Goal: Transaction & Acquisition: Purchase product/service

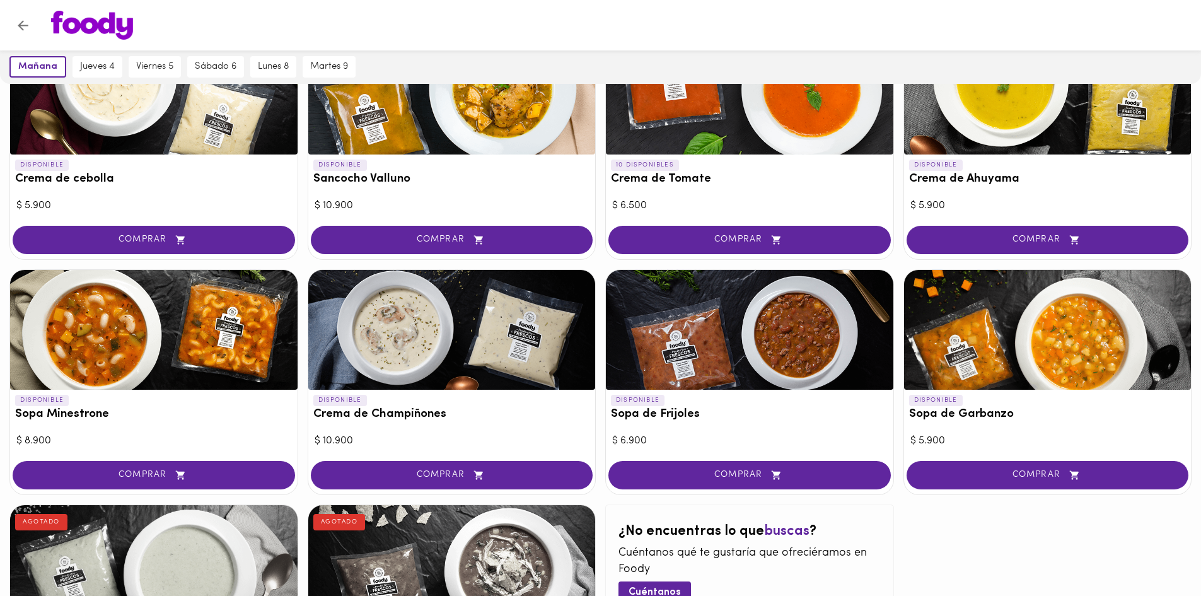
scroll to position [504, 0]
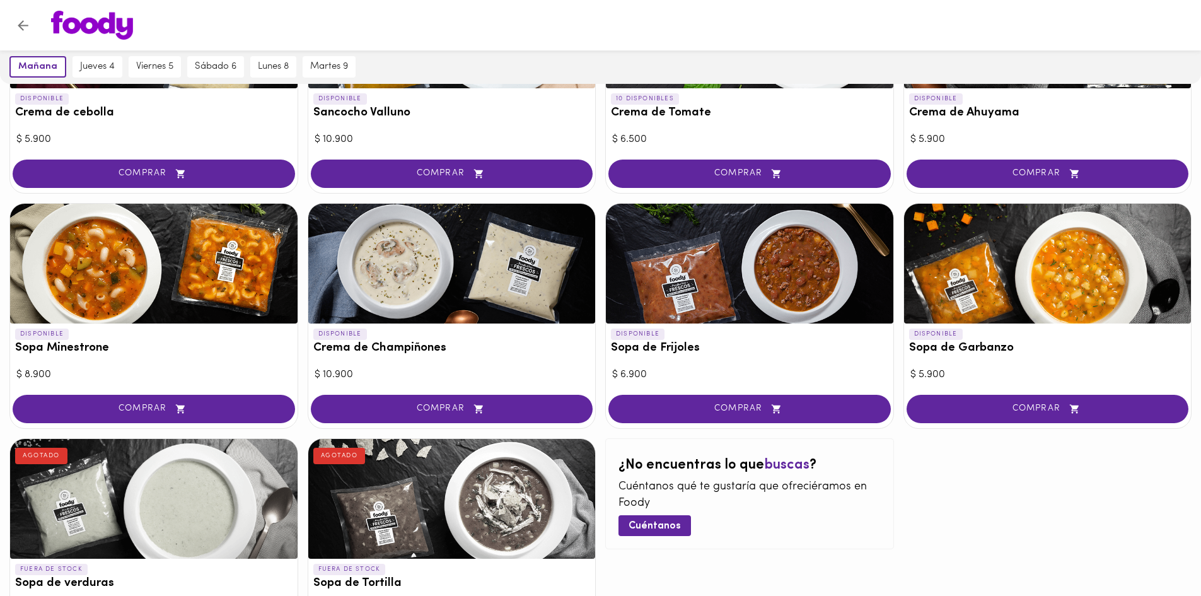
click at [700, 408] on span "COMPRAR" at bounding box center [749, 408] width 251 height 11
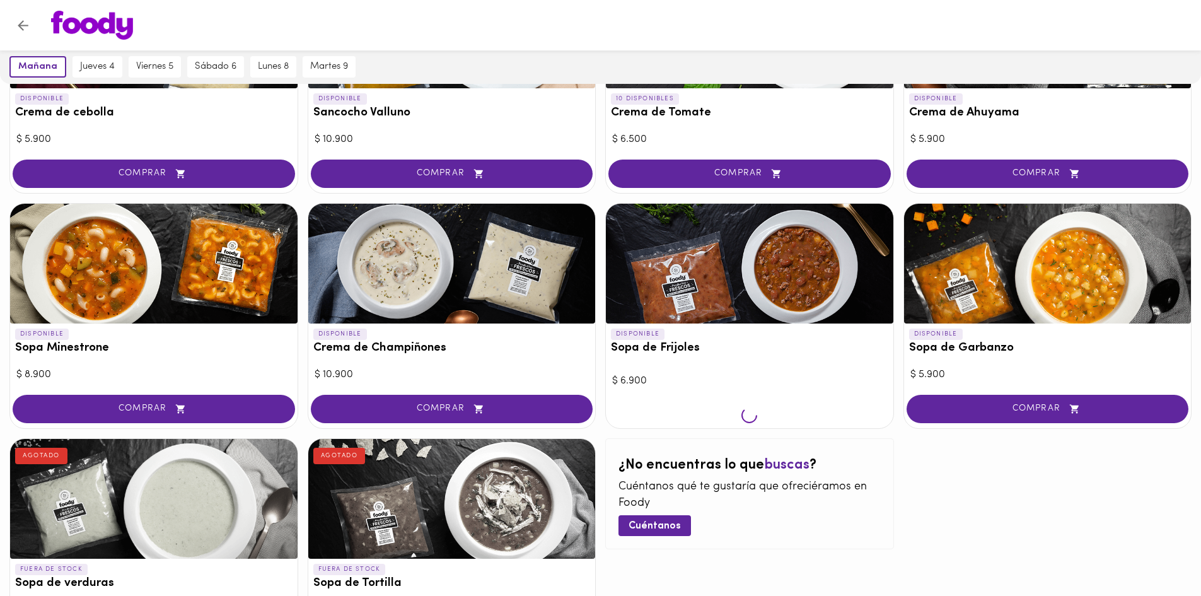
scroll to position [505, 0]
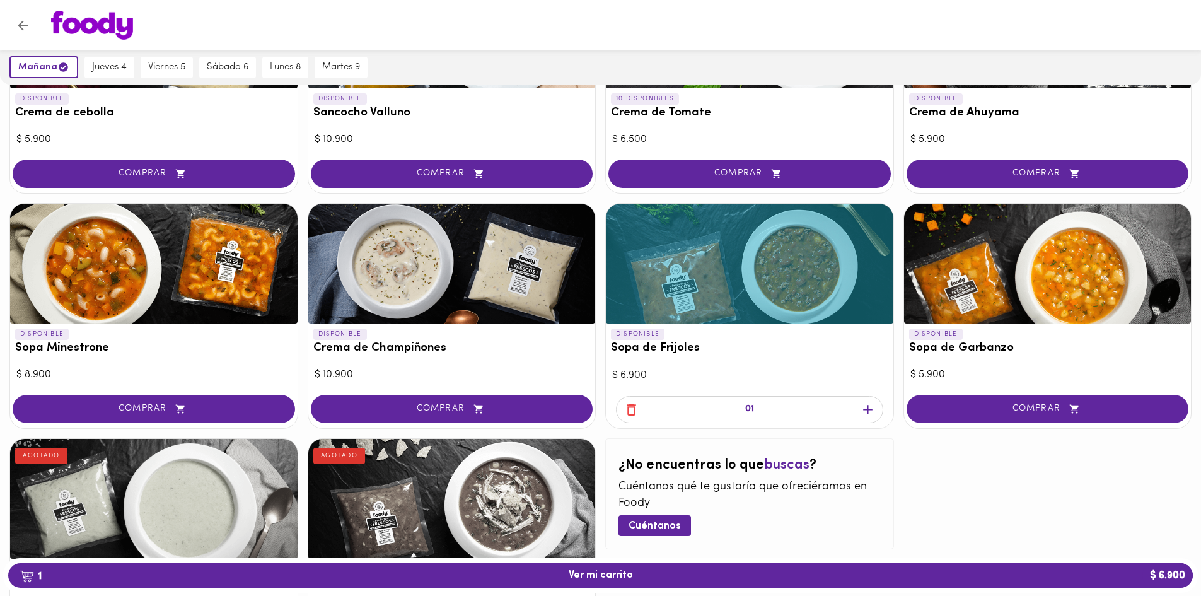
click at [633, 410] on icon "button" at bounding box center [631, 410] width 16 height 16
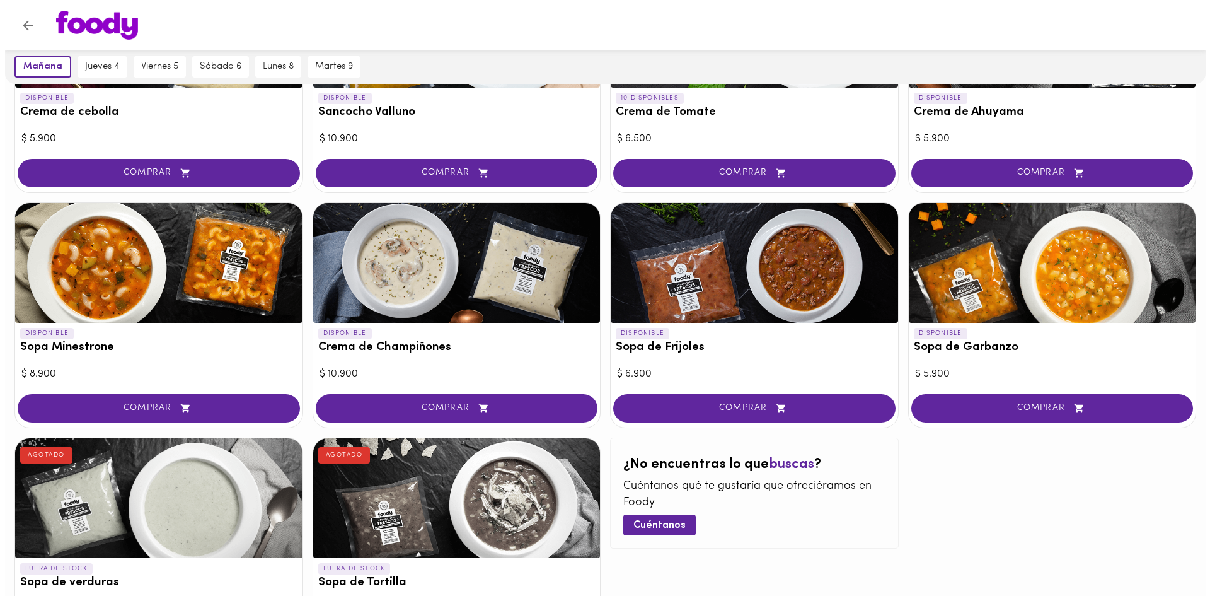
scroll to position [504, 0]
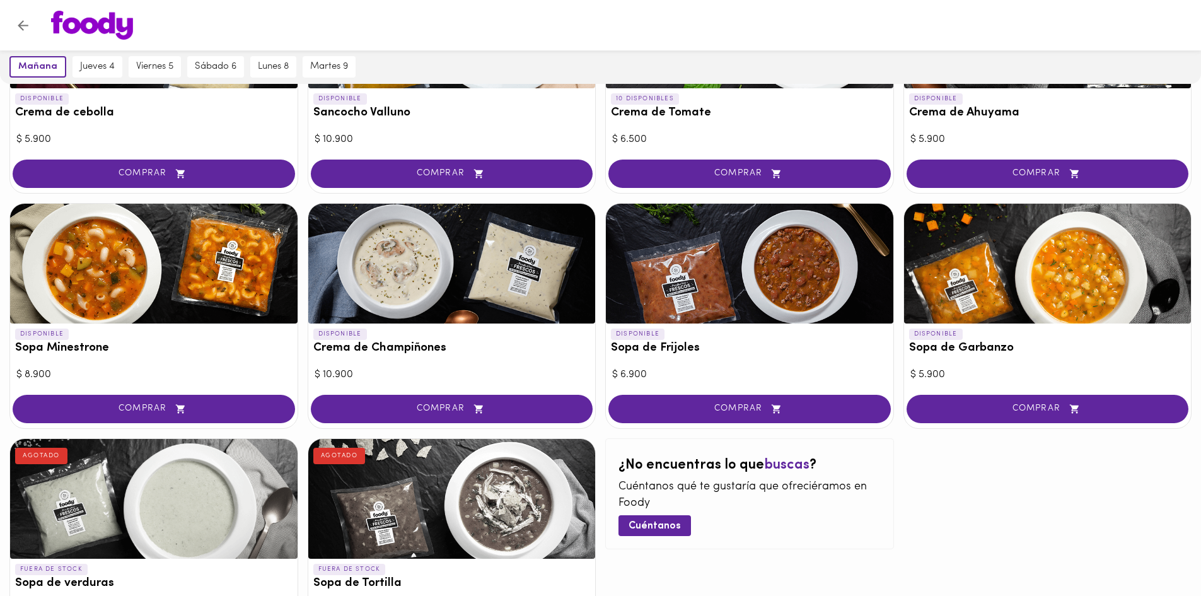
click at [790, 279] on div at bounding box center [749, 264] width 287 height 120
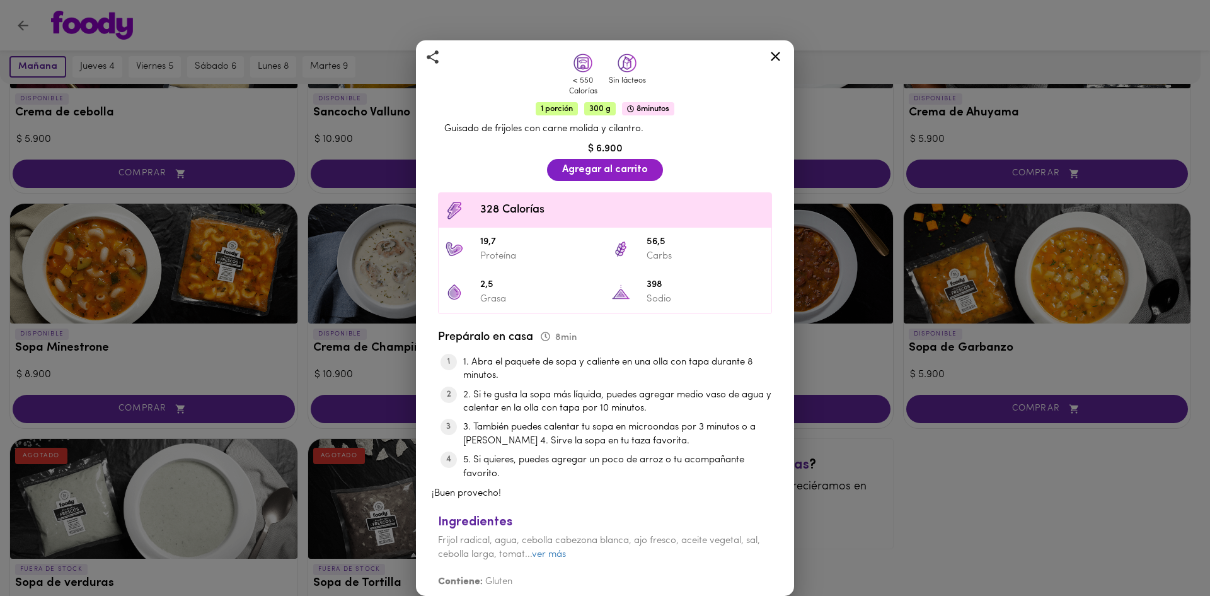
scroll to position [265, 0]
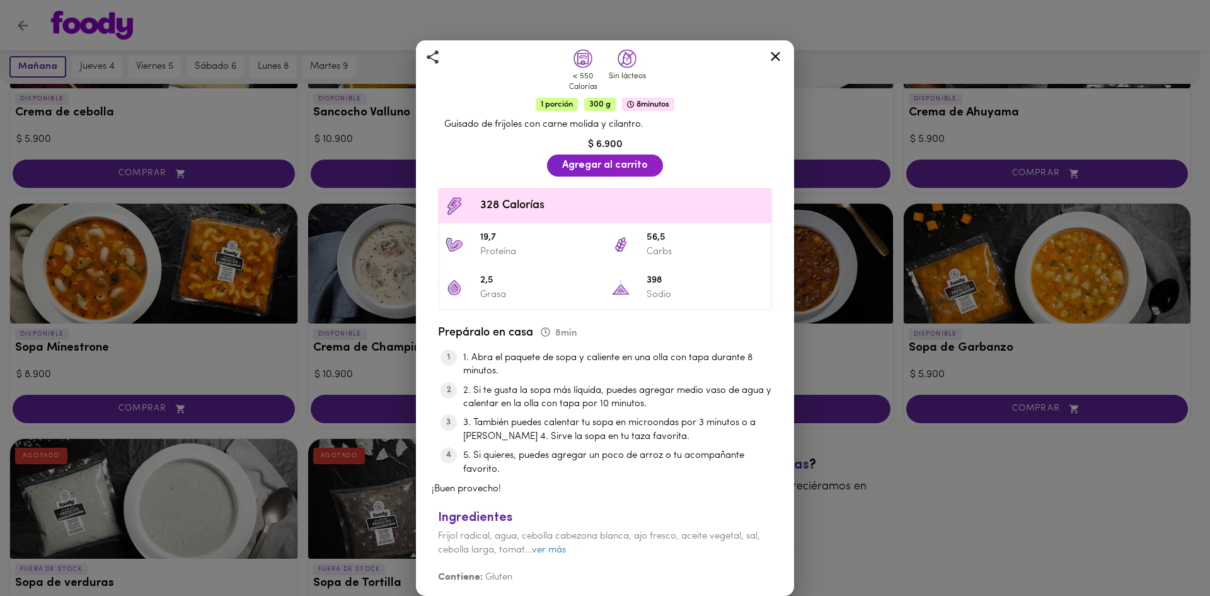
drag, startPoint x: 775, startPoint y: 55, endPoint x: 775, endPoint y: 65, distance: 10.1
click at [775, 55] on icon at bounding box center [775, 56] width 9 height 9
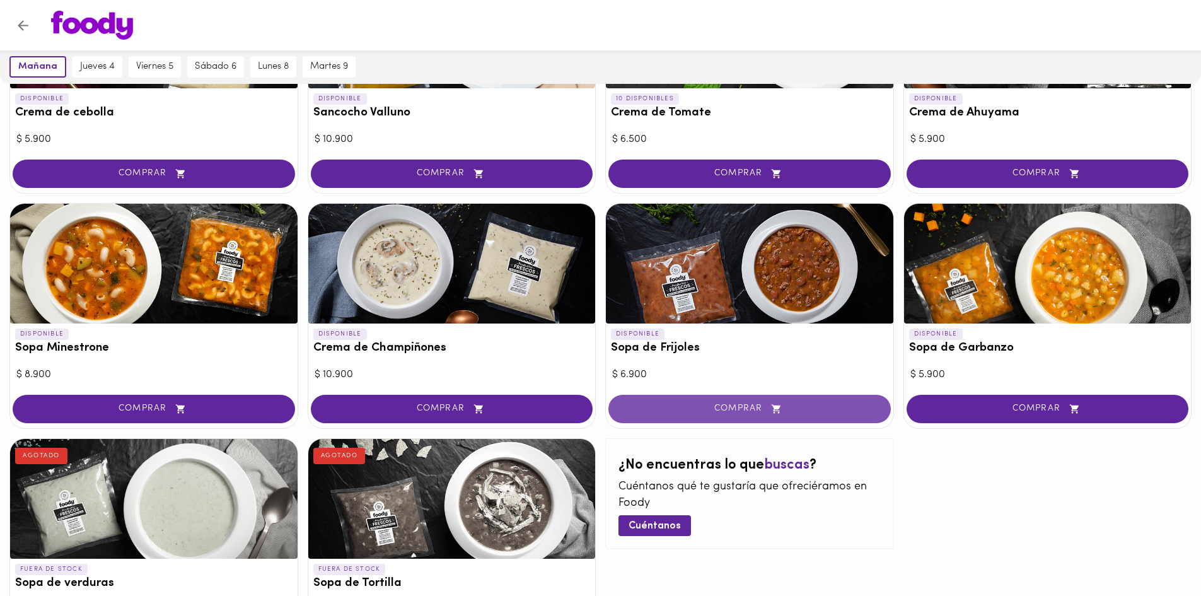
click at [746, 409] on span "COMPRAR" at bounding box center [749, 408] width 251 height 11
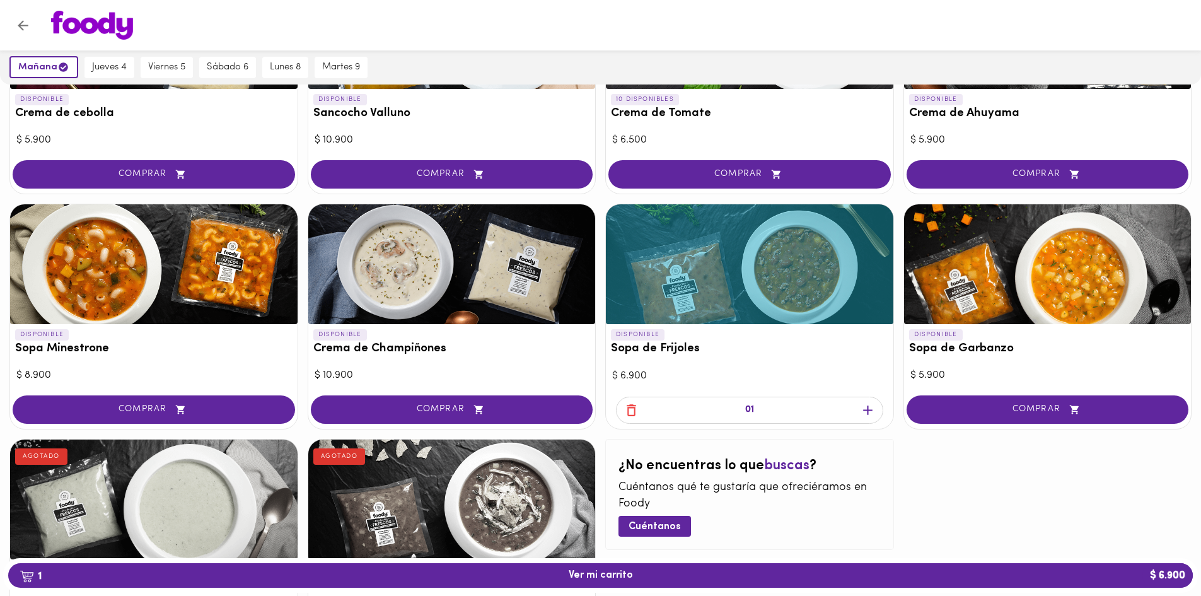
scroll to position [505, 0]
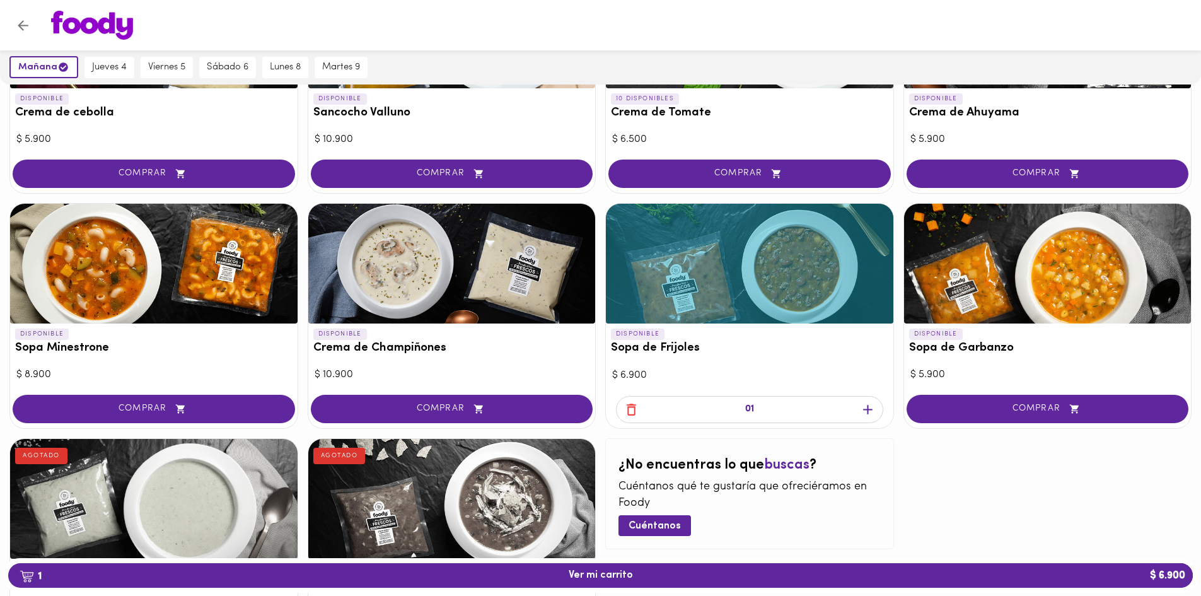
click at [866, 410] on icon "button" at bounding box center [868, 410] width 16 height 16
click at [630, 406] on icon "button" at bounding box center [631, 409] width 9 height 12
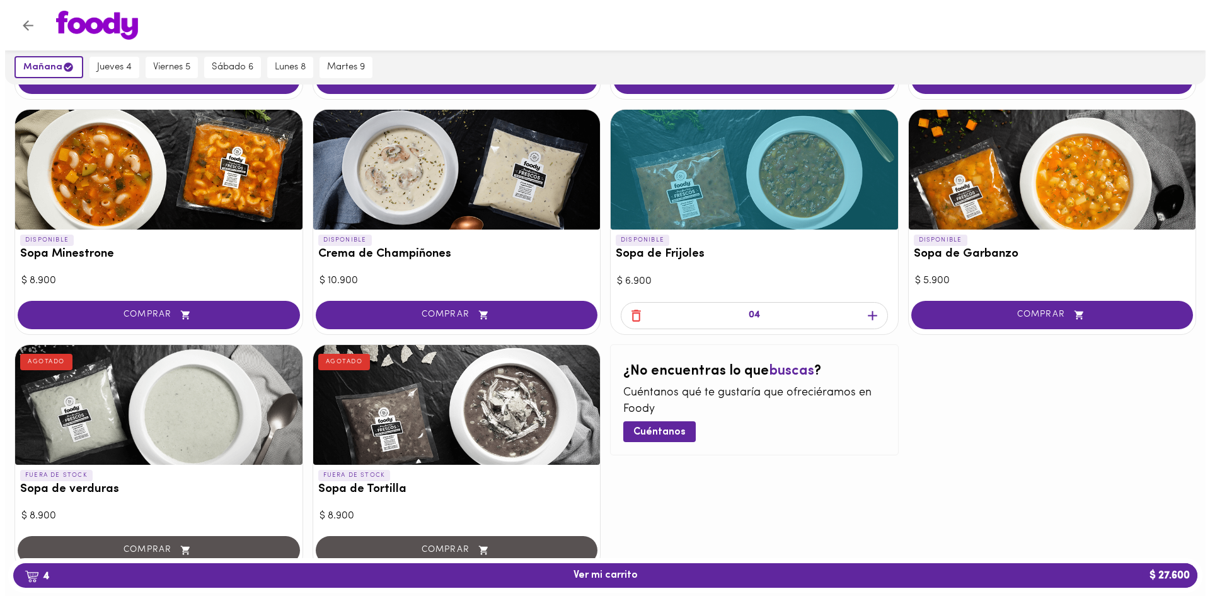
scroll to position [631, 0]
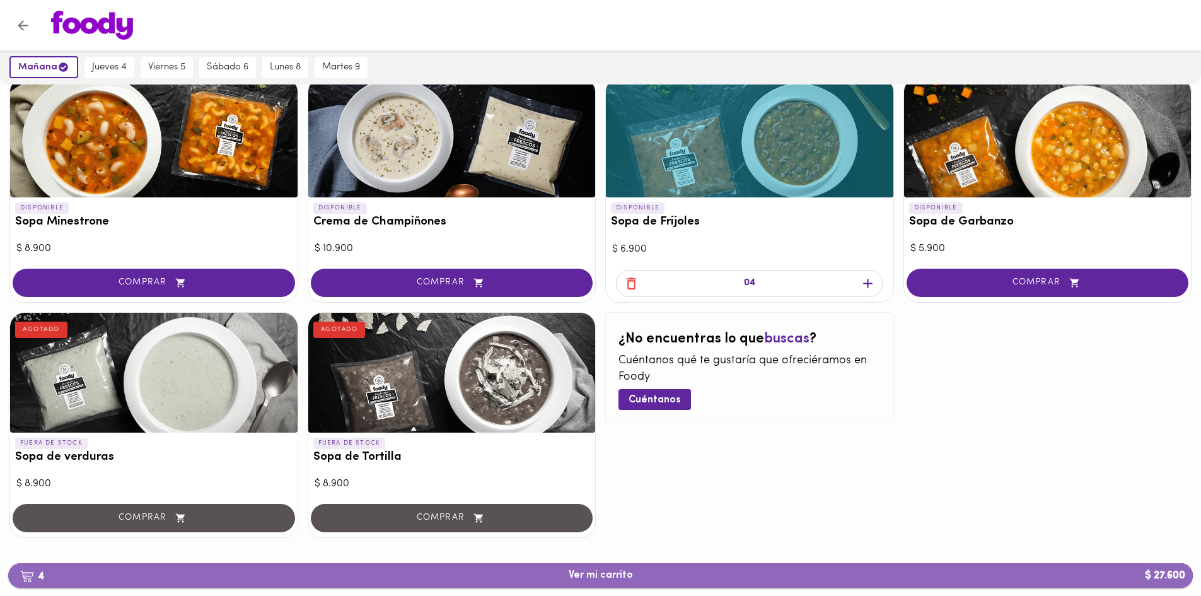
click at [603, 575] on span "4 Ver mi carrito $ 27.600" at bounding box center [601, 575] width 64 height 12
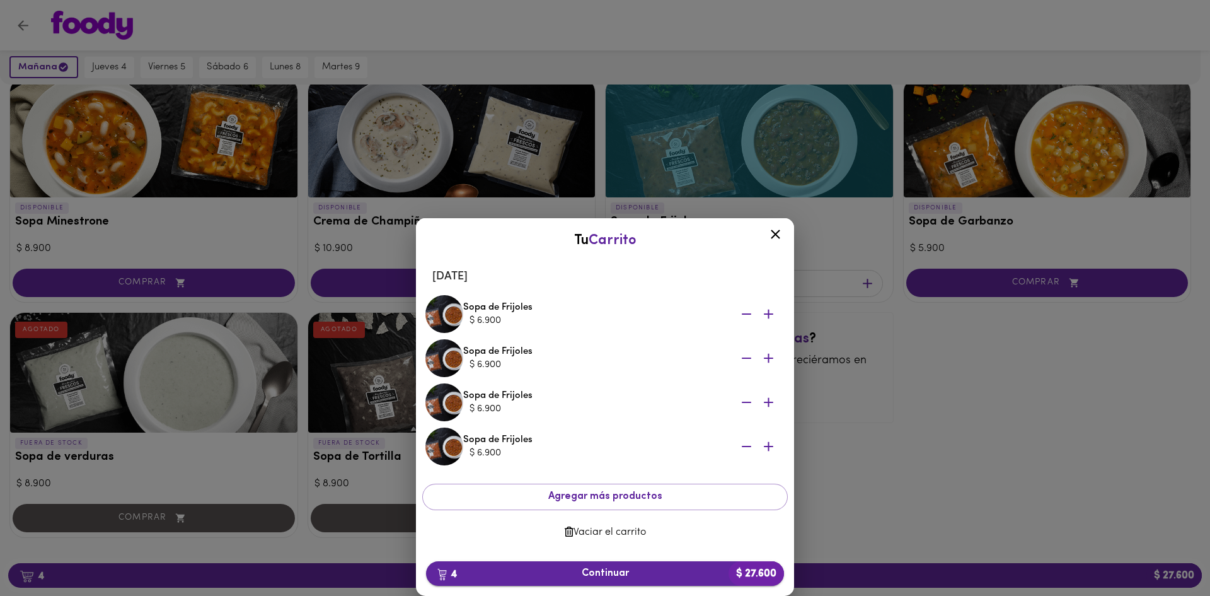
click at [619, 575] on span "4 Continuar $ 27.600" at bounding box center [605, 573] width 338 height 12
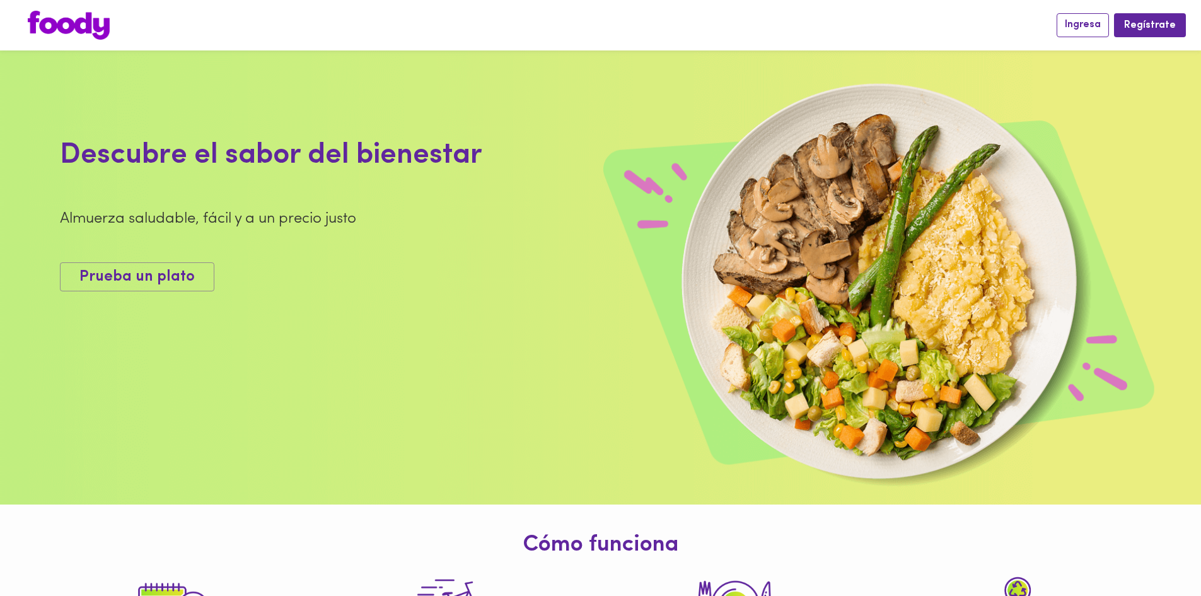
click at [1092, 21] on span "Ingresa" at bounding box center [1083, 25] width 36 height 12
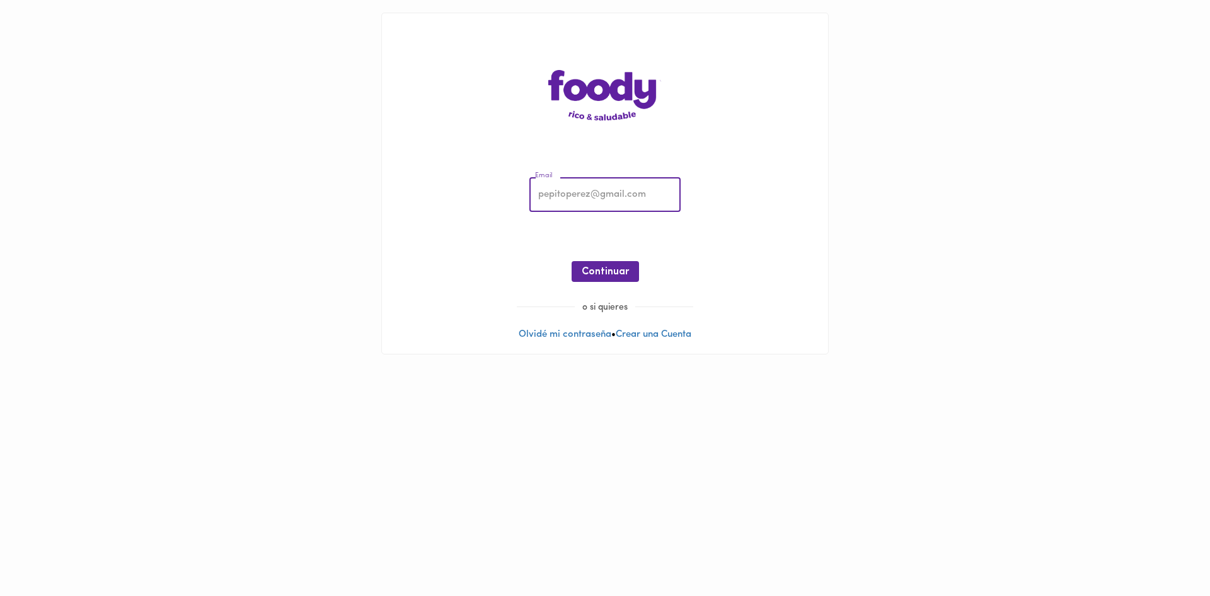
click at [567, 197] on input "email" at bounding box center [604, 195] width 151 height 35
type input "dcalderonparra@gmail.com"
click at [608, 269] on span "Continuar" at bounding box center [605, 272] width 47 height 12
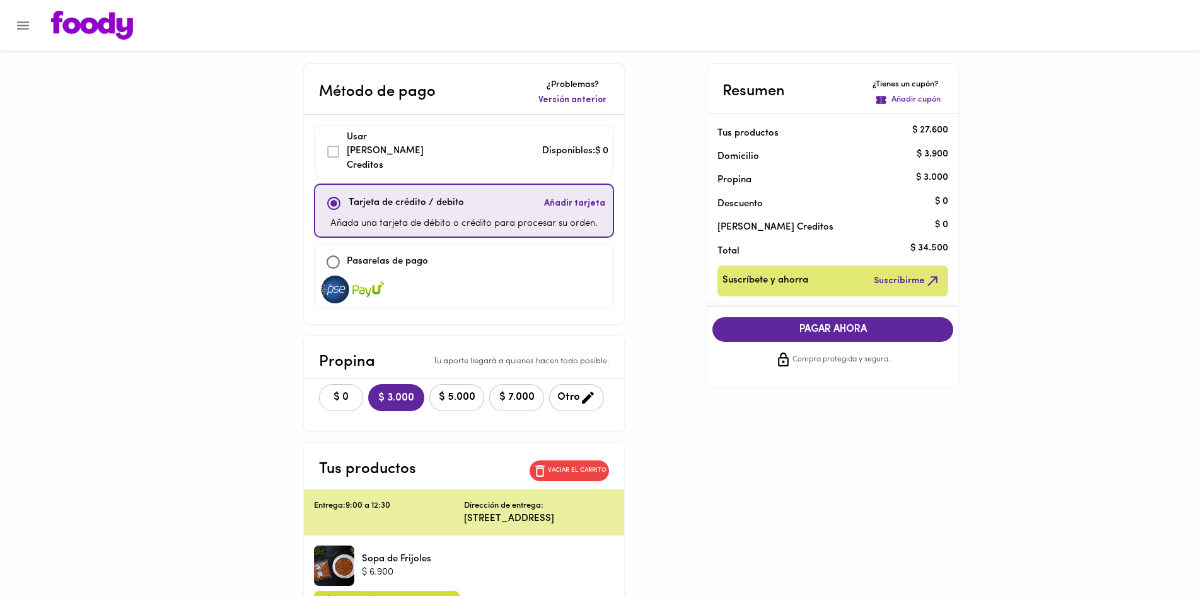
click at [327, 391] on span "$ 0" at bounding box center [341, 397] width 28 height 12
click at [329, 392] on span "$ 0" at bounding box center [341, 398] width 24 height 12
drag, startPoint x: 296, startPoint y: 246, endPoint x: 301, endPoint y: 252, distance: 7.6
click at [320, 248] on input "checkbox" at bounding box center [333, 261] width 27 height 27
checkbox input "true"
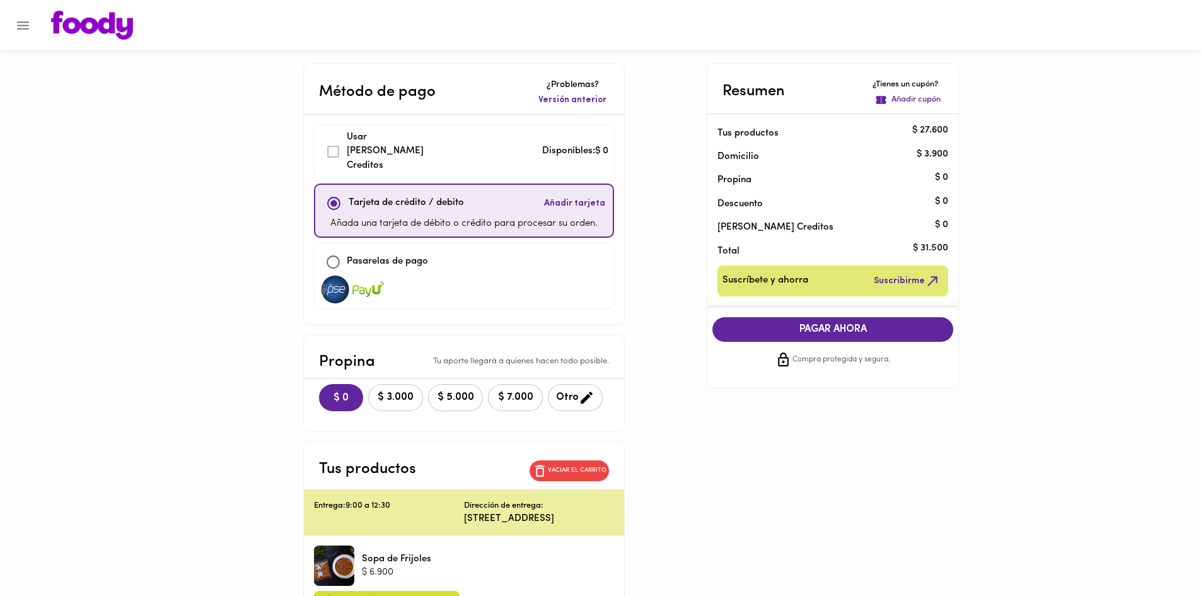
checkbox input "false"
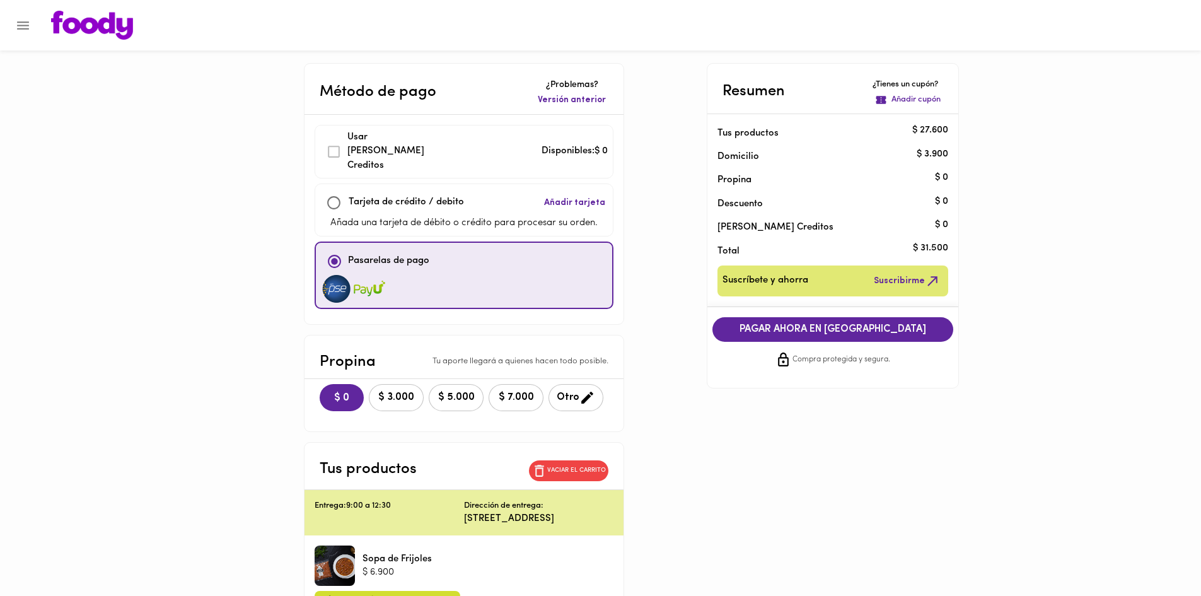
click at [817, 330] on span "PAGAR AHORA EN PASARELA" at bounding box center [833, 329] width 216 height 12
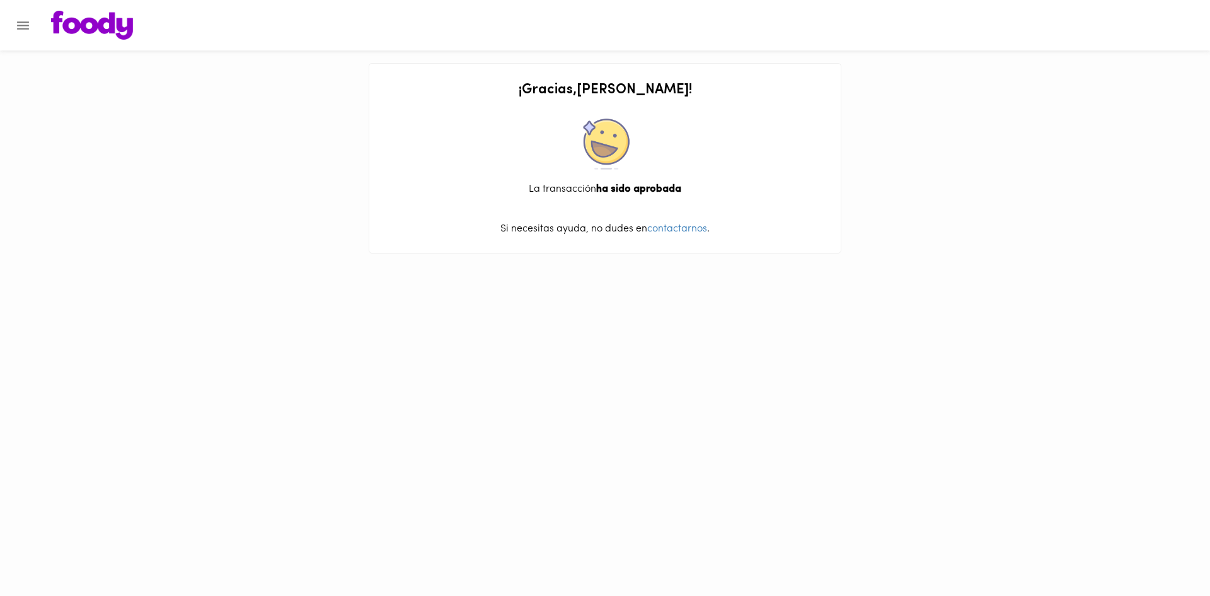
click at [74, 21] on img at bounding box center [92, 25] width 82 height 29
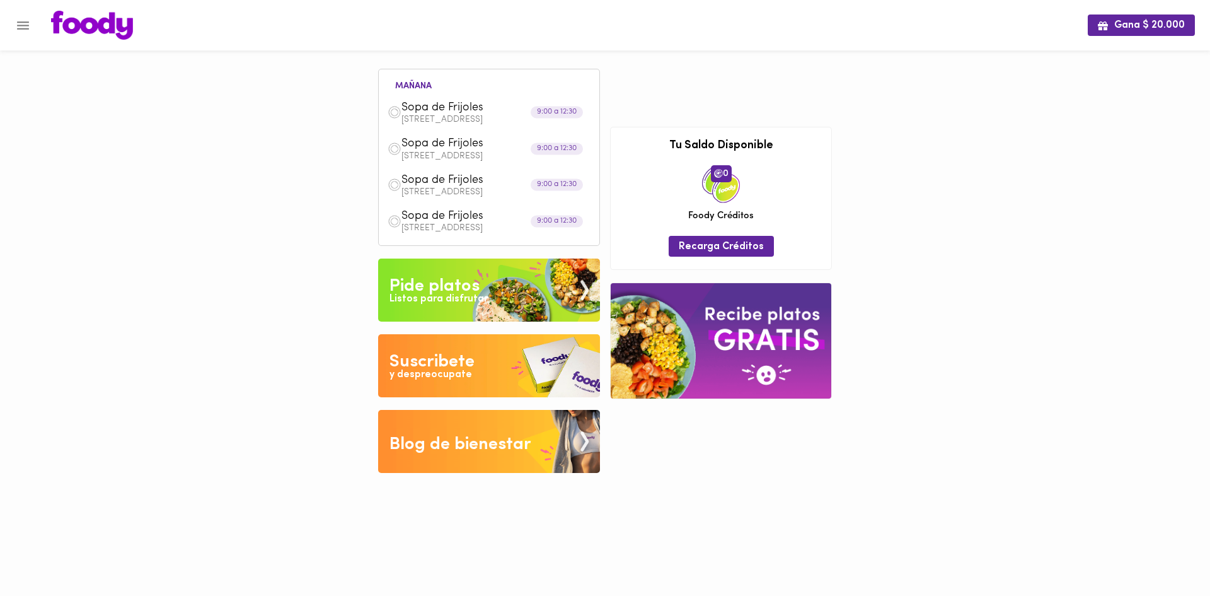
click at [429, 290] on div "Pide platos" at bounding box center [435, 286] width 90 height 25
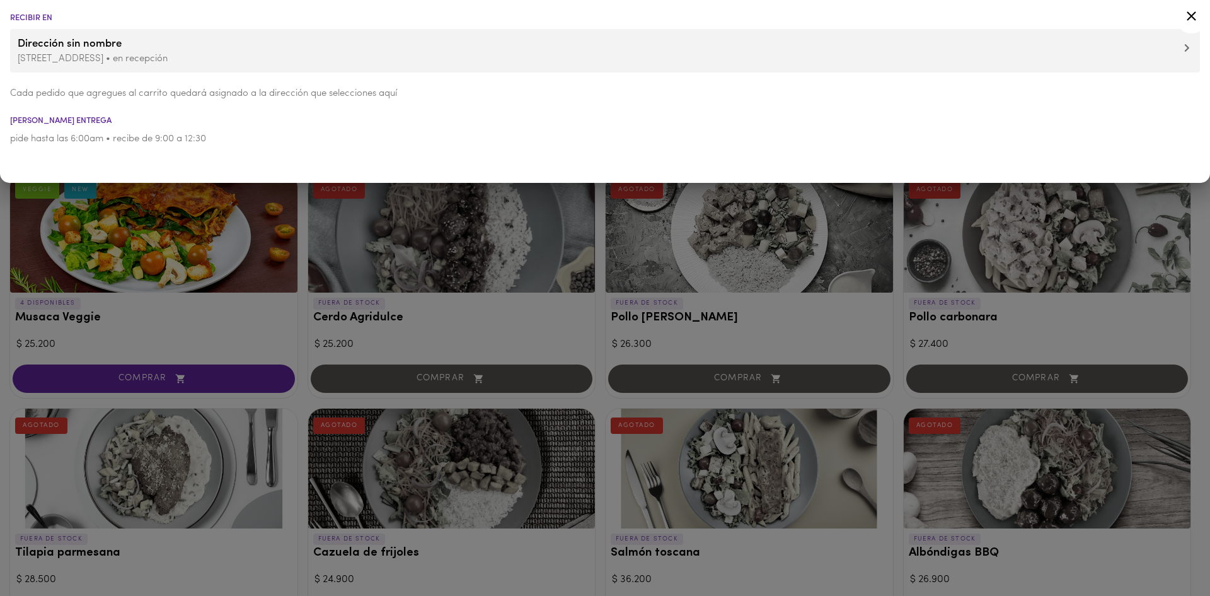
click at [302, 323] on div at bounding box center [605, 298] width 1210 height 596
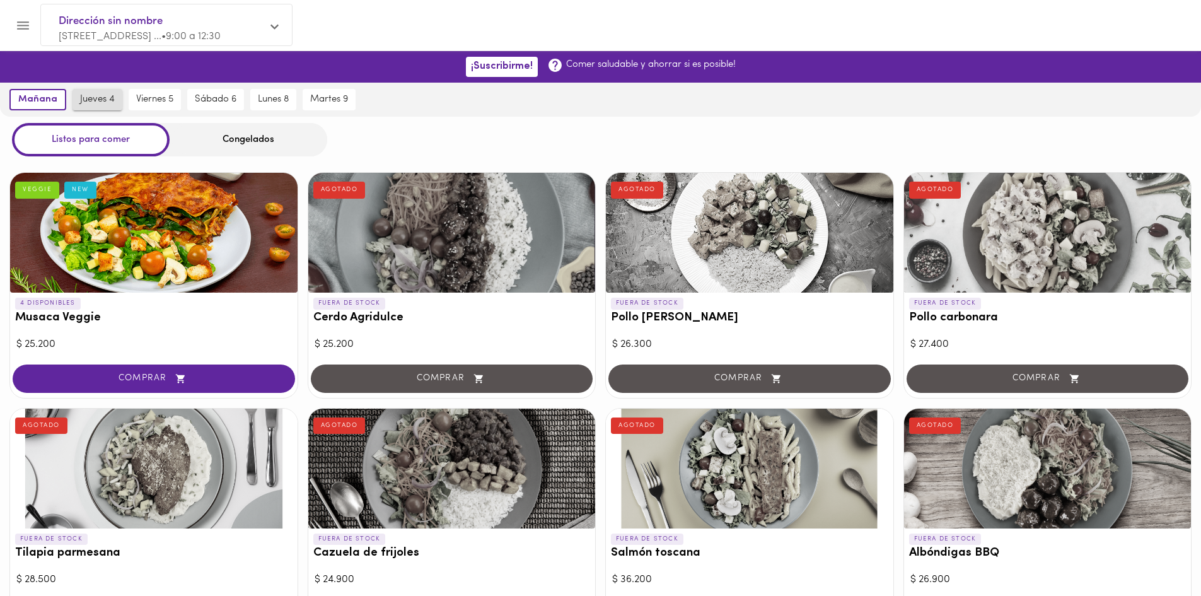
click at [97, 98] on span "jueves 4" at bounding box center [97, 99] width 35 height 11
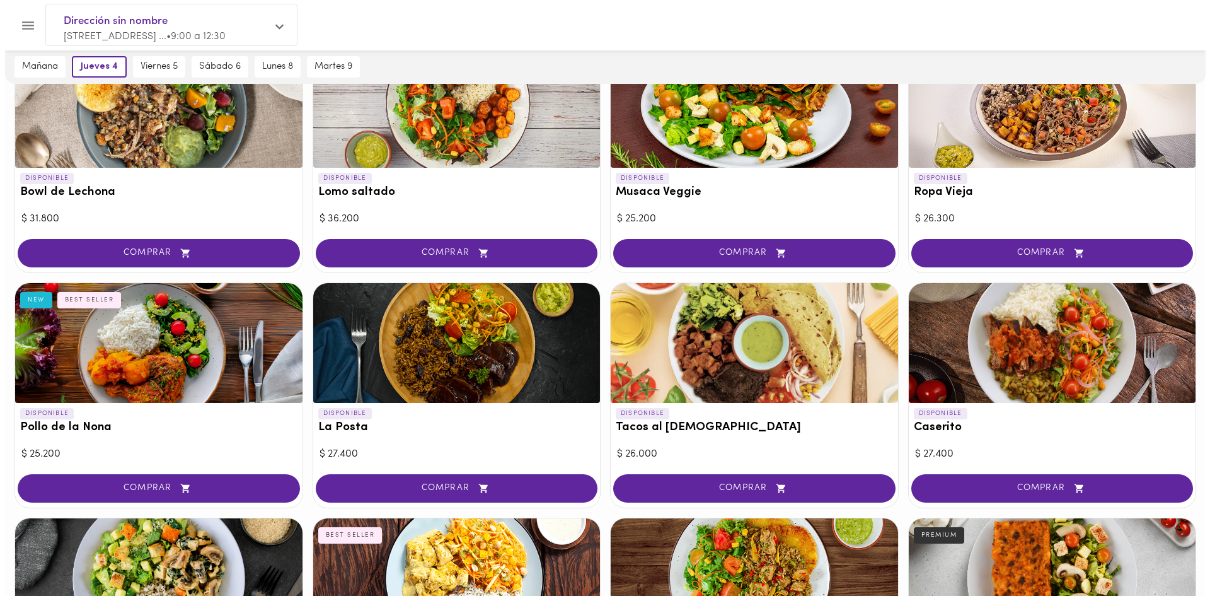
scroll to position [378, 0]
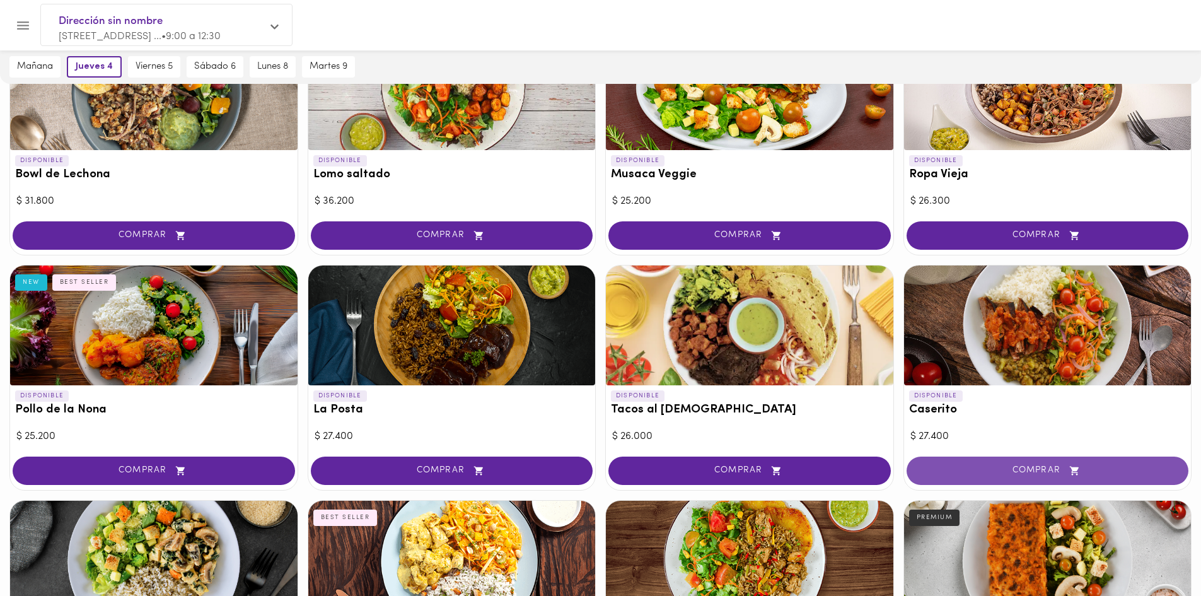
click at [1058, 466] on span "COMPRAR" at bounding box center [1047, 470] width 251 height 11
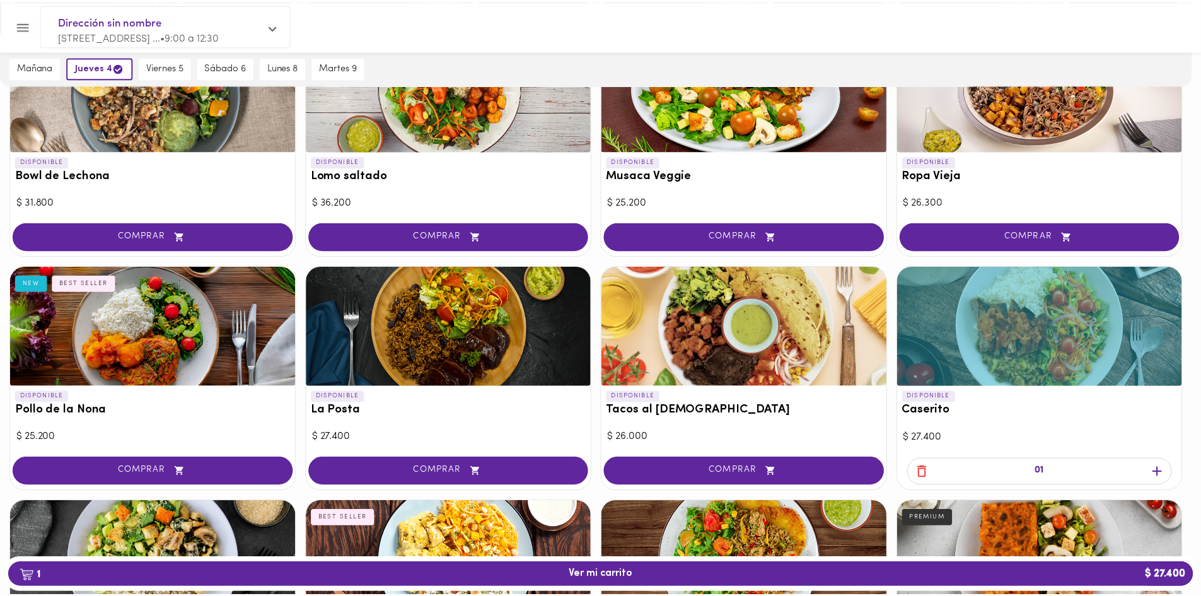
scroll to position [379, 0]
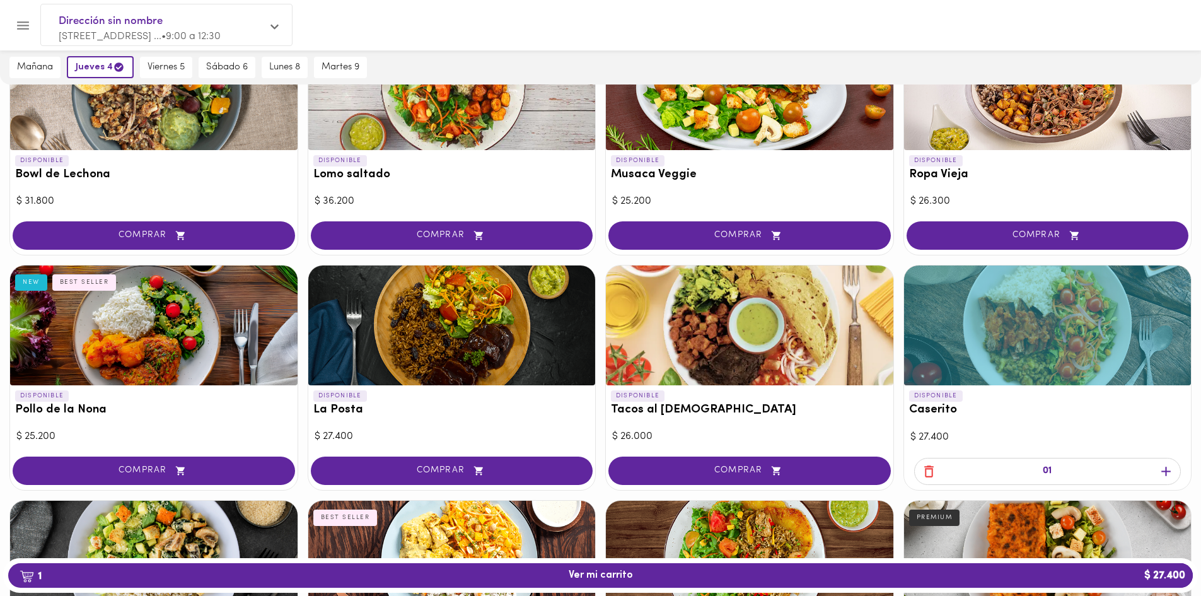
click at [1169, 470] on icon "button" at bounding box center [1166, 471] width 16 height 16
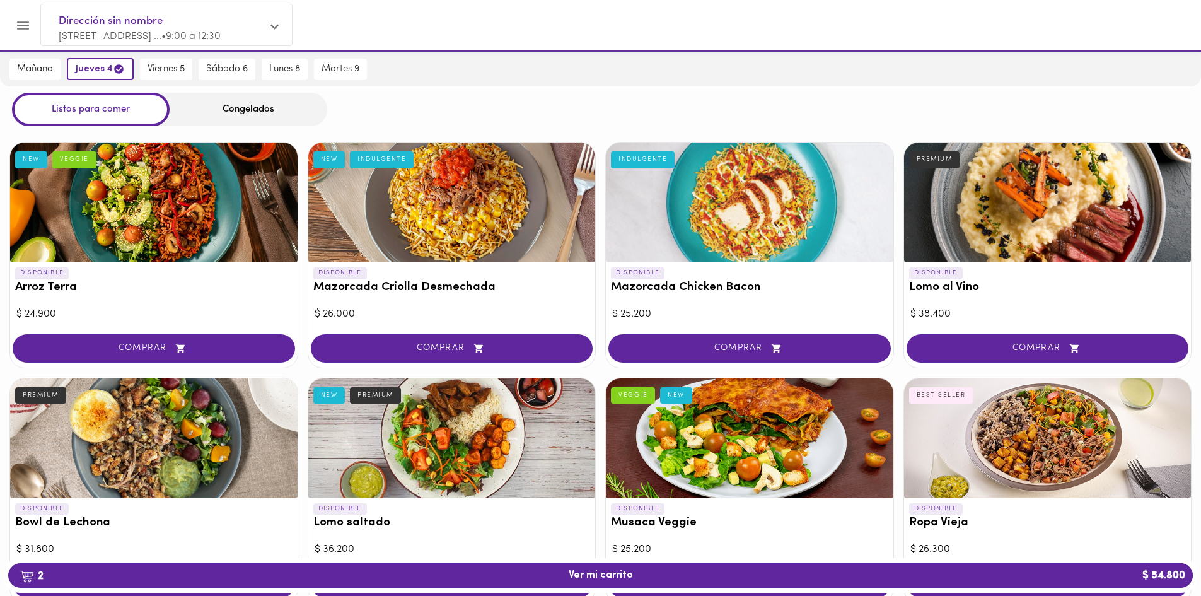
scroll to position [0, 0]
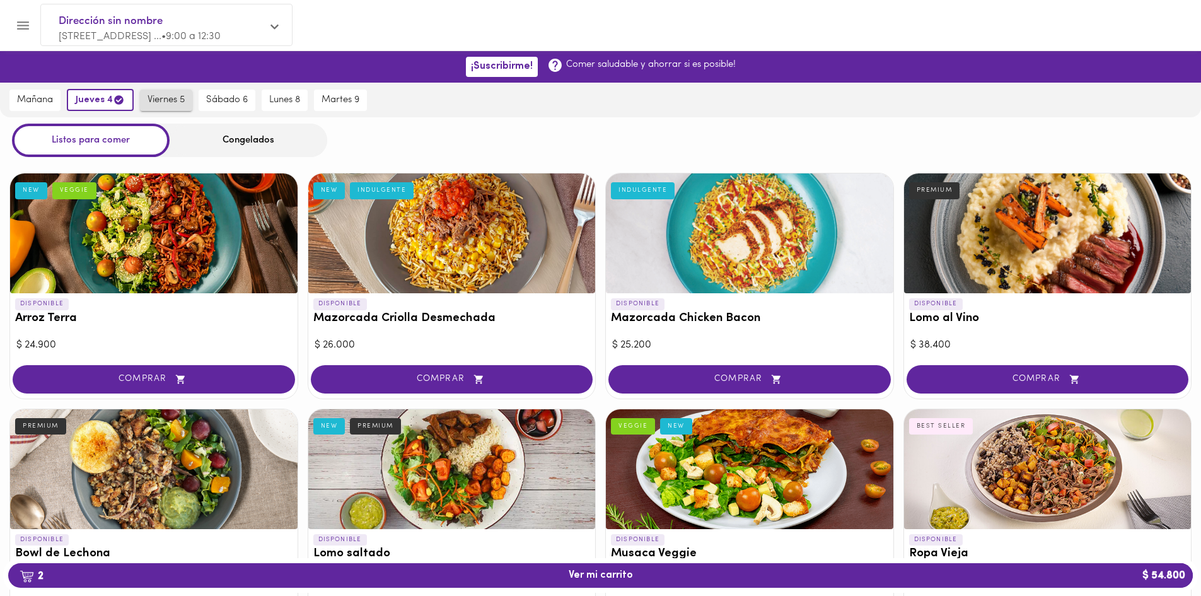
click at [170, 98] on span "viernes 5" at bounding box center [166, 100] width 37 height 11
click at [168, 95] on span "viernes 5" at bounding box center [165, 100] width 42 height 11
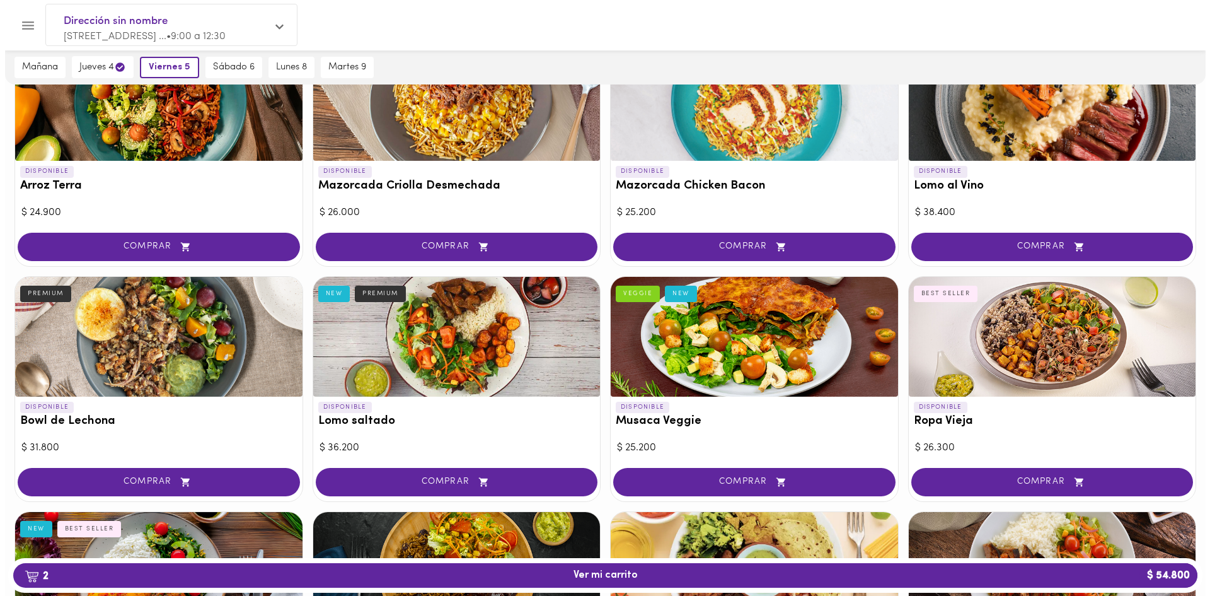
scroll to position [189, 0]
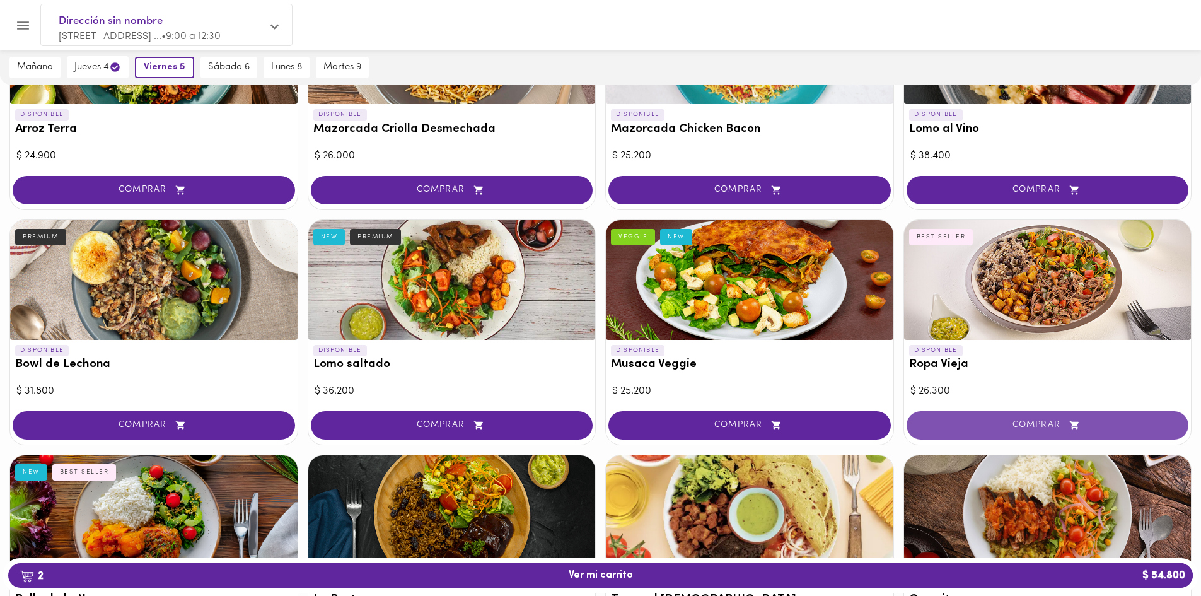
click at [1088, 422] on span "COMPRAR" at bounding box center [1047, 425] width 251 height 11
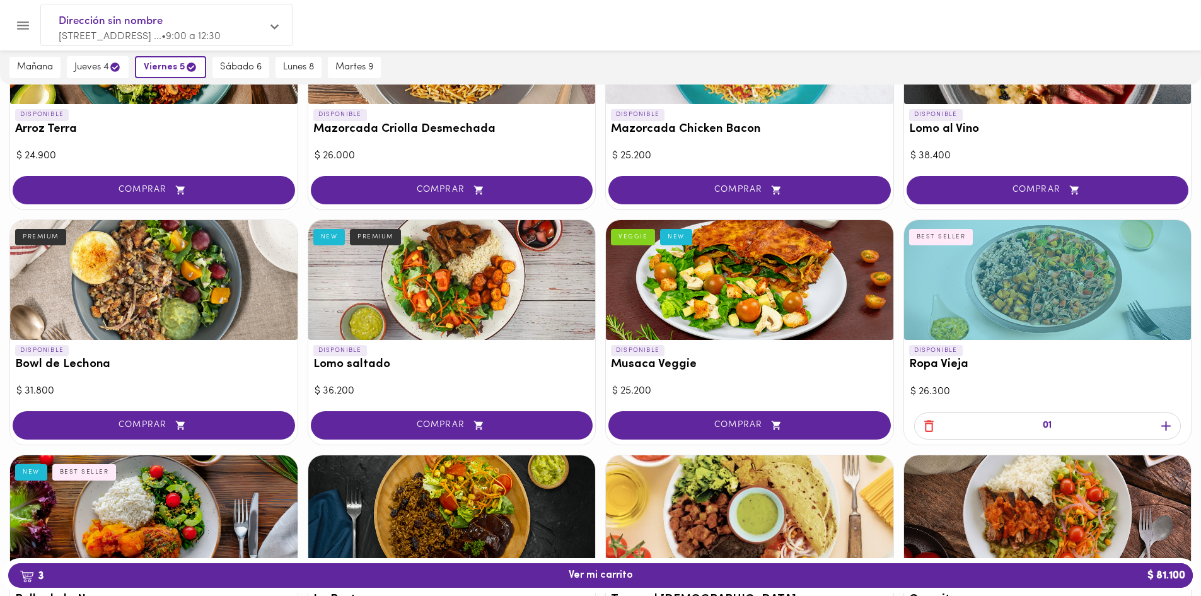
click at [1167, 424] on icon "button" at bounding box center [1166, 426] width 16 height 16
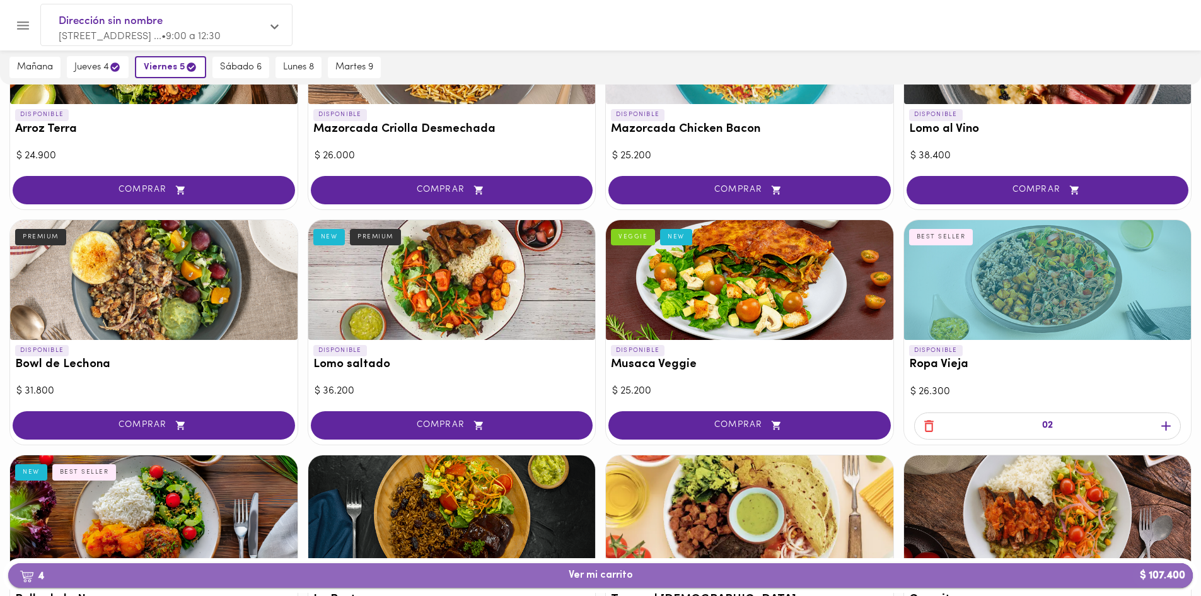
click at [598, 572] on span "4 Ver mi carrito $ 107.400" at bounding box center [601, 575] width 64 height 12
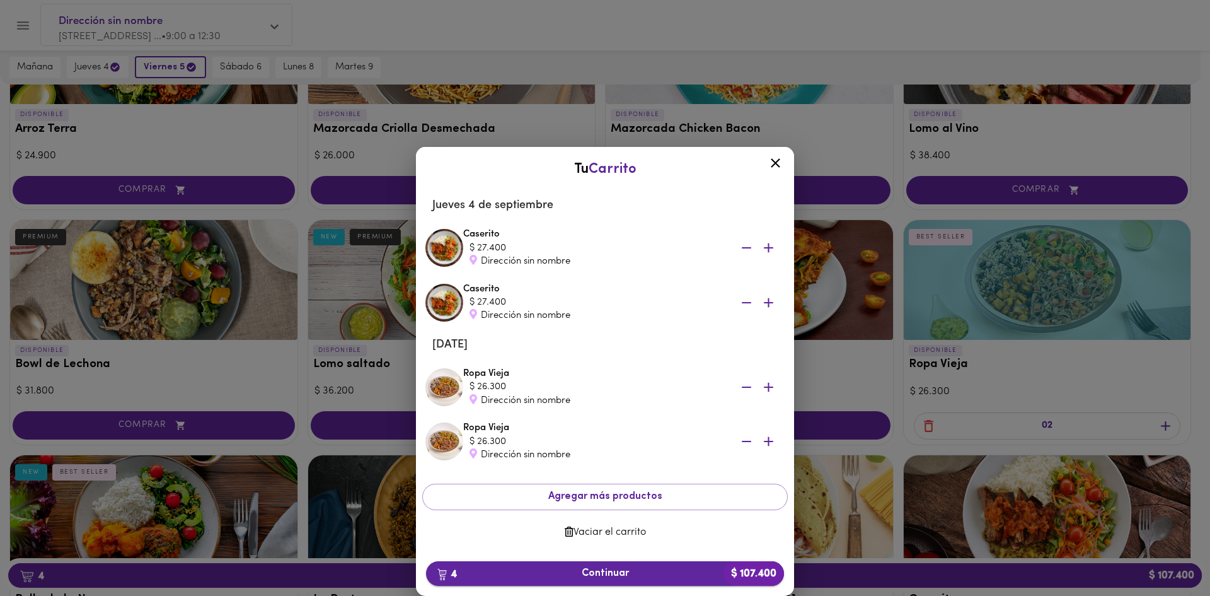
click at [606, 575] on span "4 Continuar $ 107.400" at bounding box center [605, 573] width 338 height 12
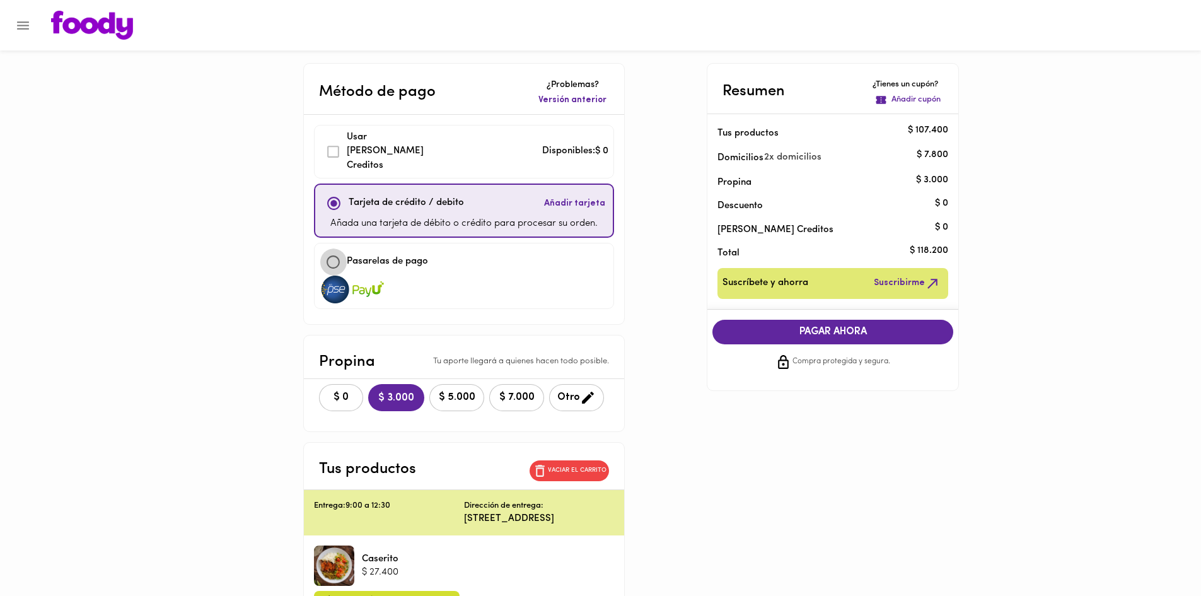
click at [320, 248] on input "checkbox" at bounding box center [333, 261] width 27 height 27
checkbox input "true"
checkbox input "false"
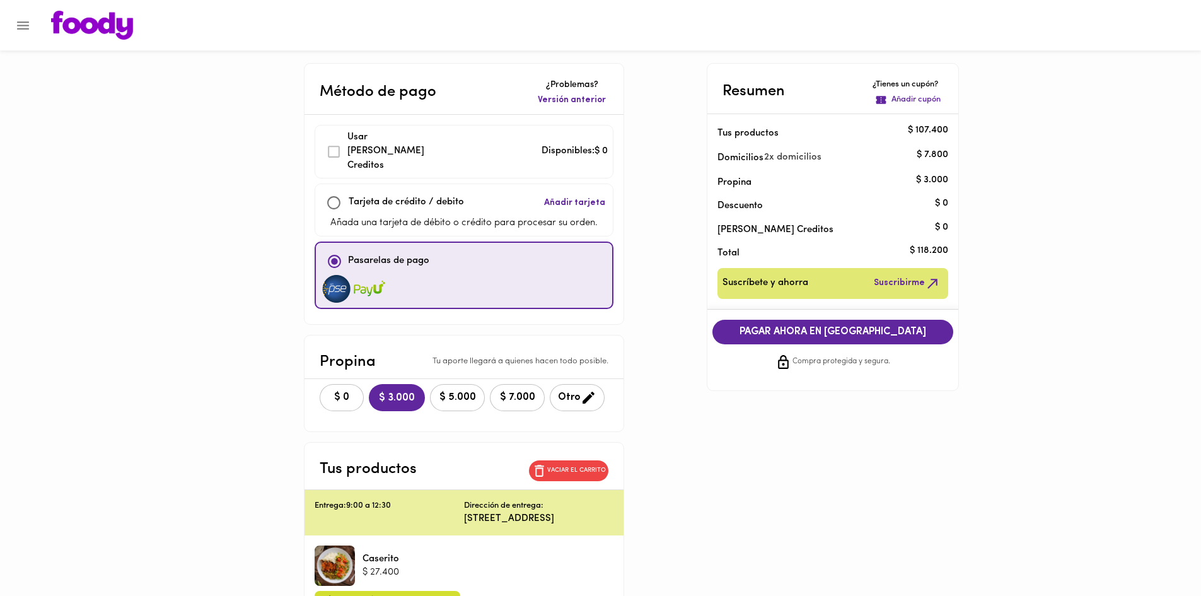
drag, startPoint x: 294, startPoint y: 376, endPoint x: 350, endPoint y: 399, distance: 61.3
click at [328, 391] on span "$ 0" at bounding box center [342, 397] width 28 height 12
click at [836, 335] on span "PAGAR AHORA EN PASARELA" at bounding box center [833, 332] width 216 height 12
